Goal: Information Seeking & Learning: Check status

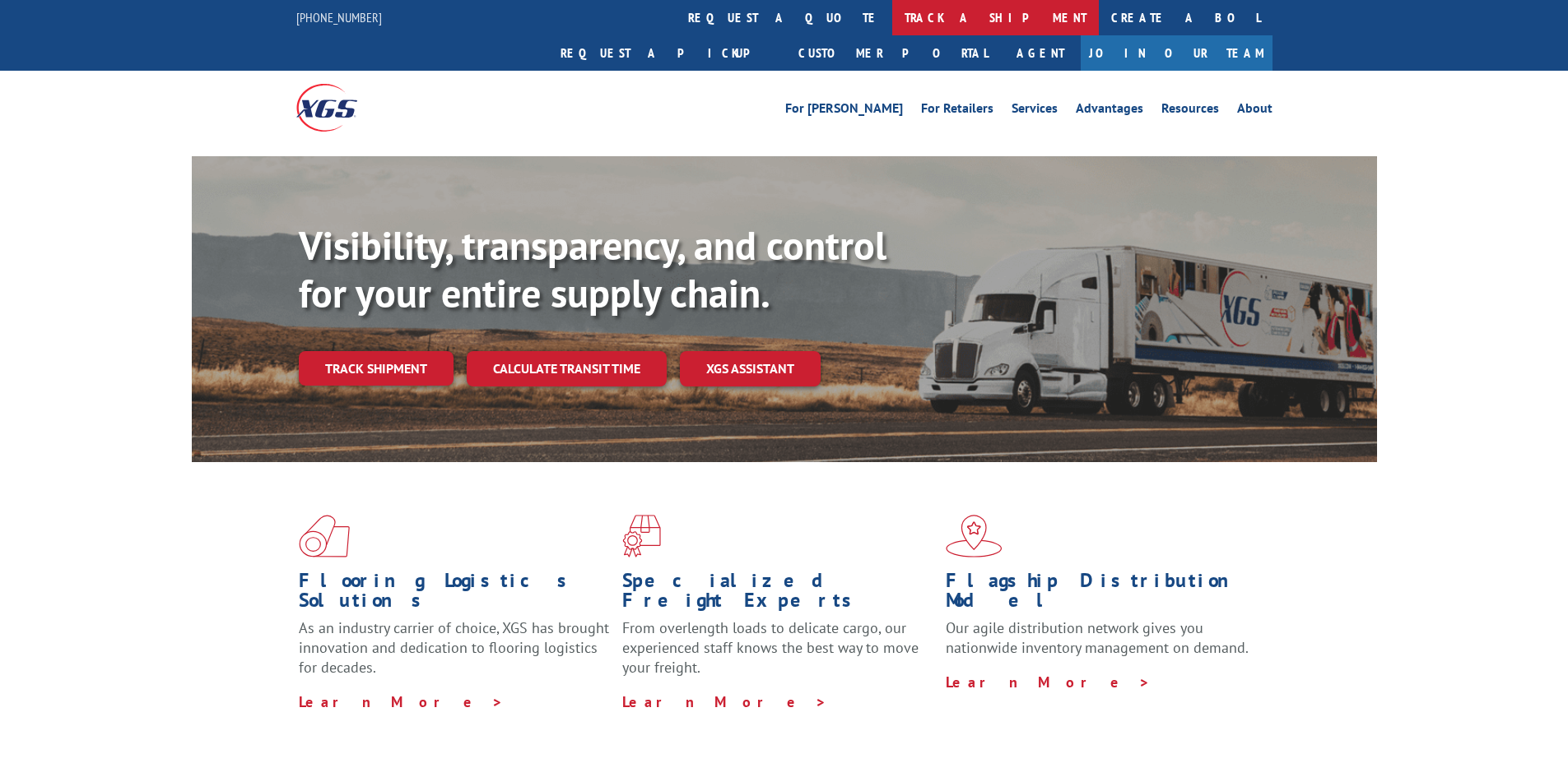
click at [892, 9] on link "track a shipment" at bounding box center [995, 18] width 206 height 35
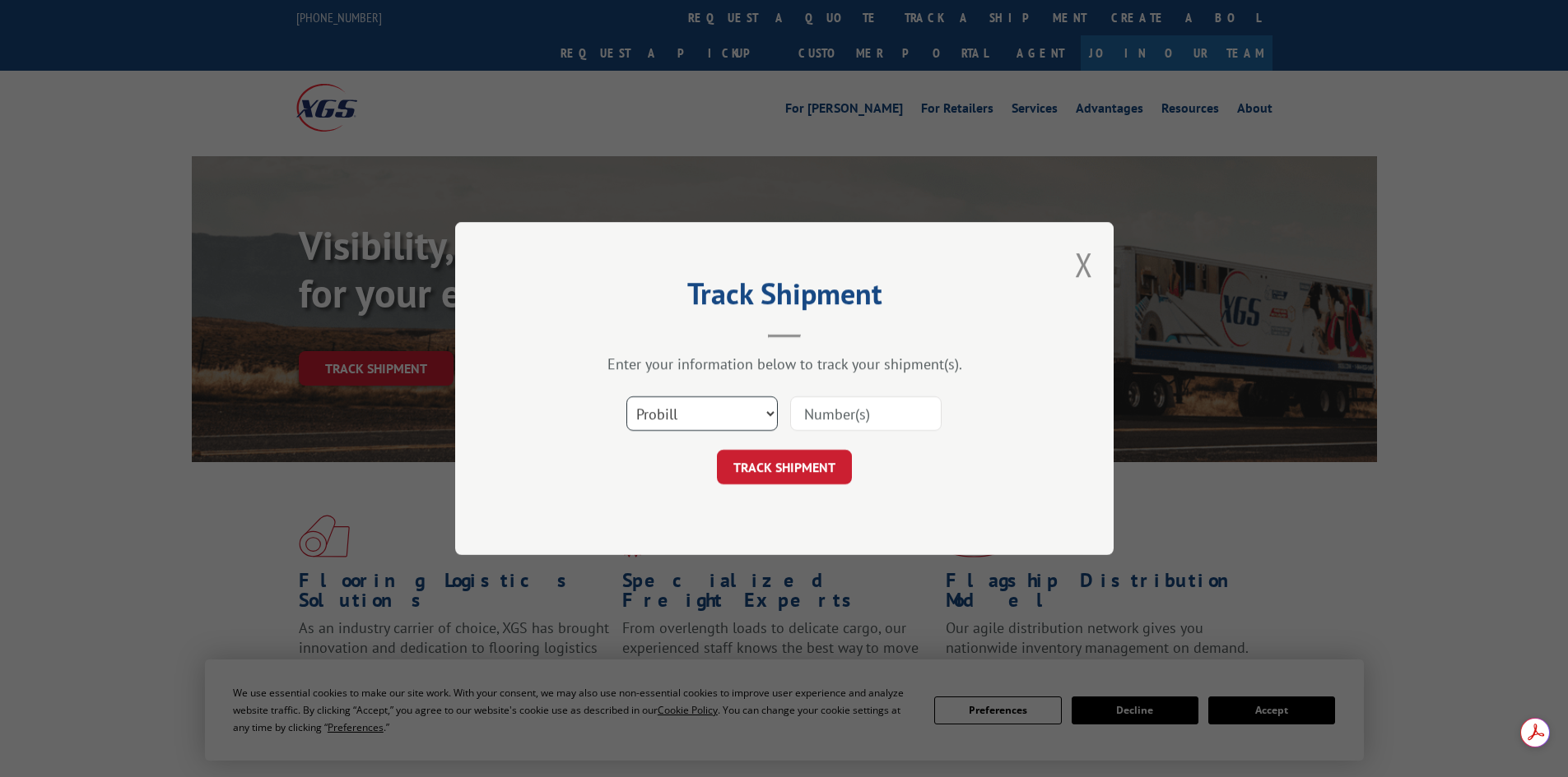
click at [693, 420] on select "Select category... Probill BOL PO" at bounding box center [702, 413] width 152 height 34
select select "po"
click at [626, 396] on select "Select category... Probill BOL PO" at bounding box center [702, 413] width 152 height 34
click at [835, 417] on input at bounding box center [865, 413] width 152 height 34
paste input "39521166"
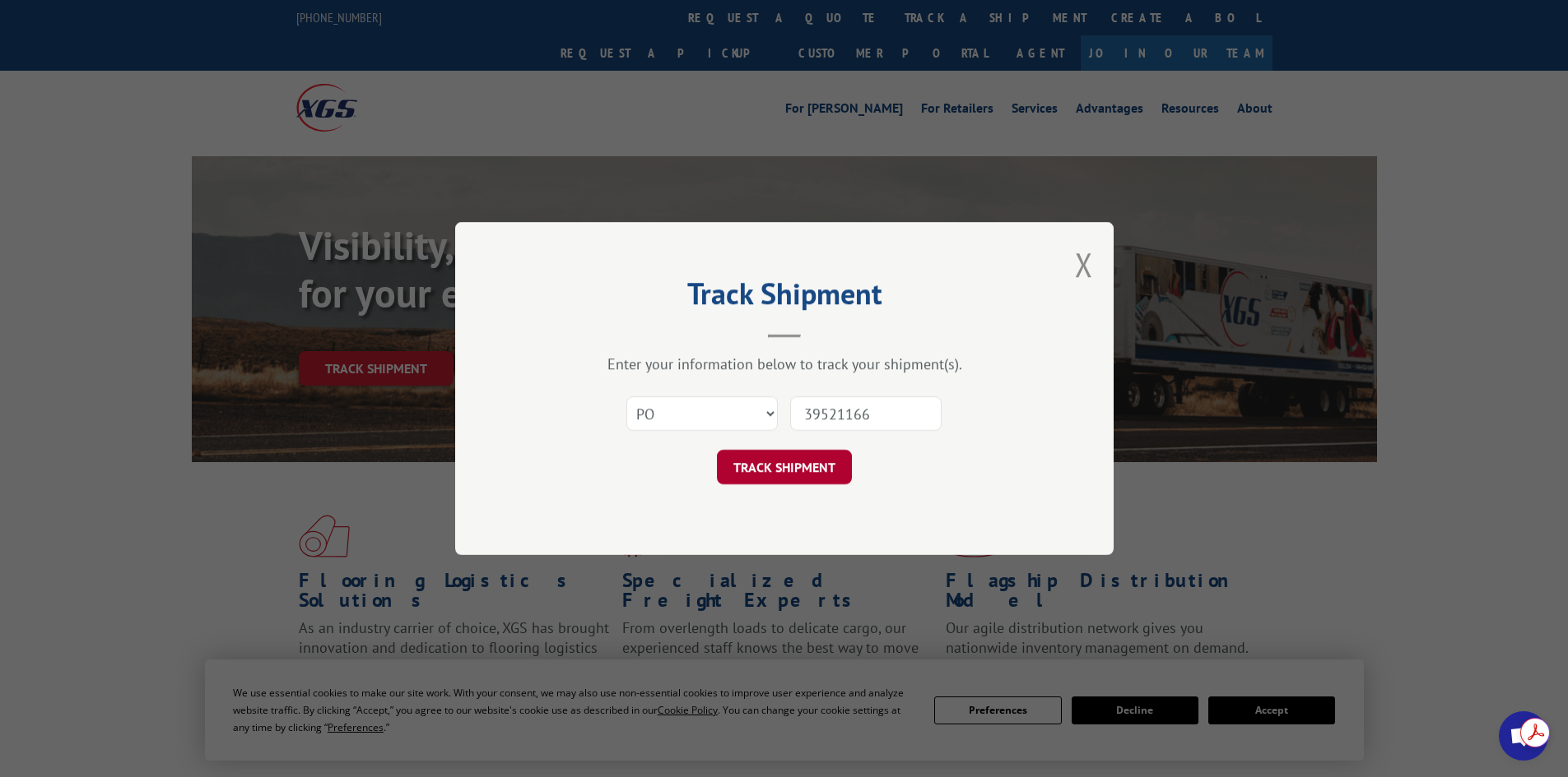
type input "39521166"
click at [792, 464] on button "TRACK SHIPMENT" at bounding box center [784, 467] width 135 height 34
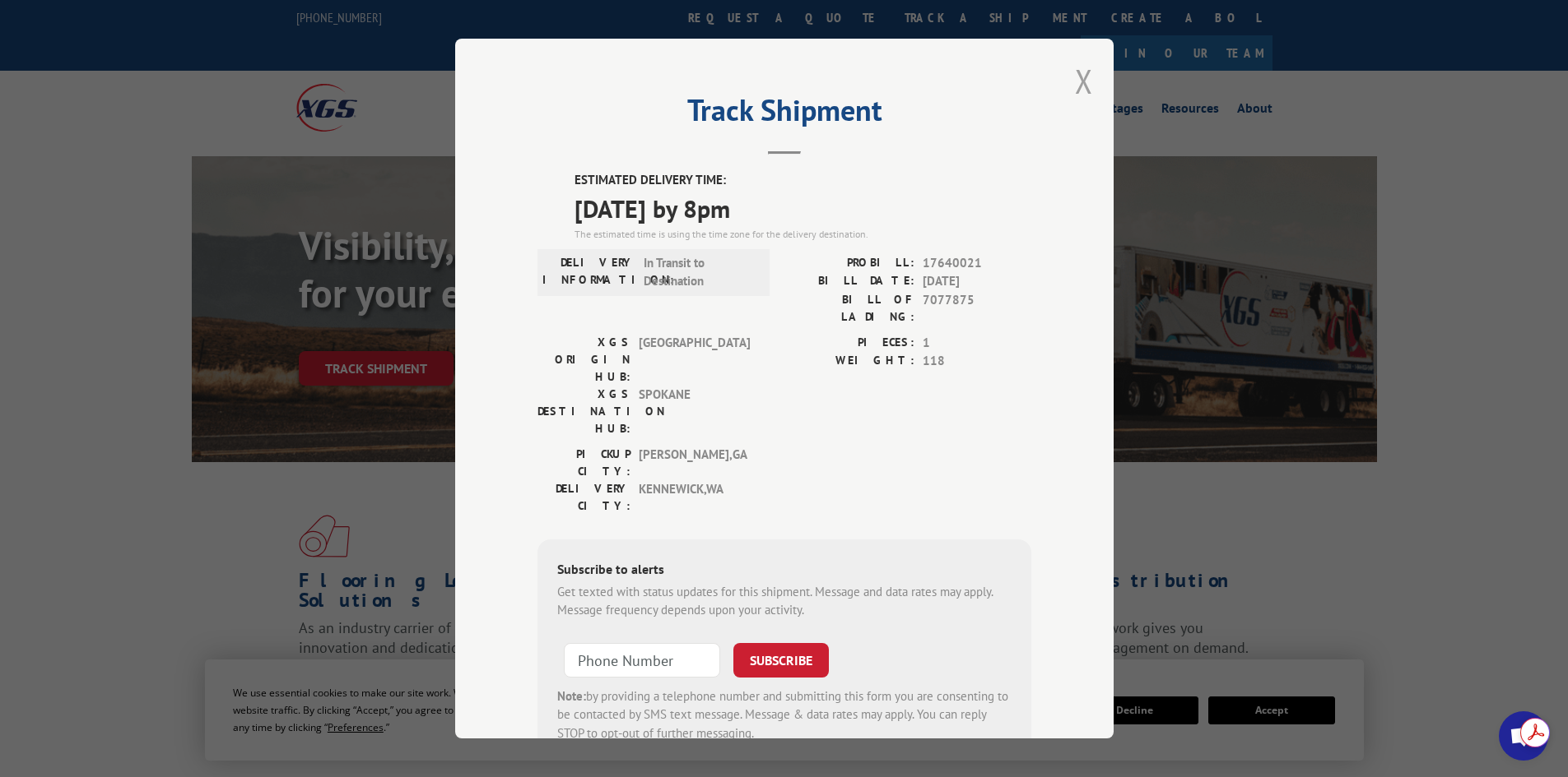
click at [1078, 89] on button "Close modal" at bounding box center [1084, 81] width 18 height 44
